Goal: Information Seeking & Learning: Learn about a topic

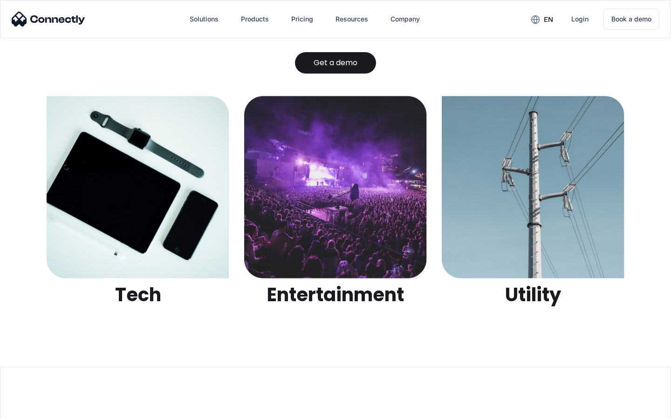
scroll to position [2939, 0]
